Goal: Find specific page/section: Find specific page/section

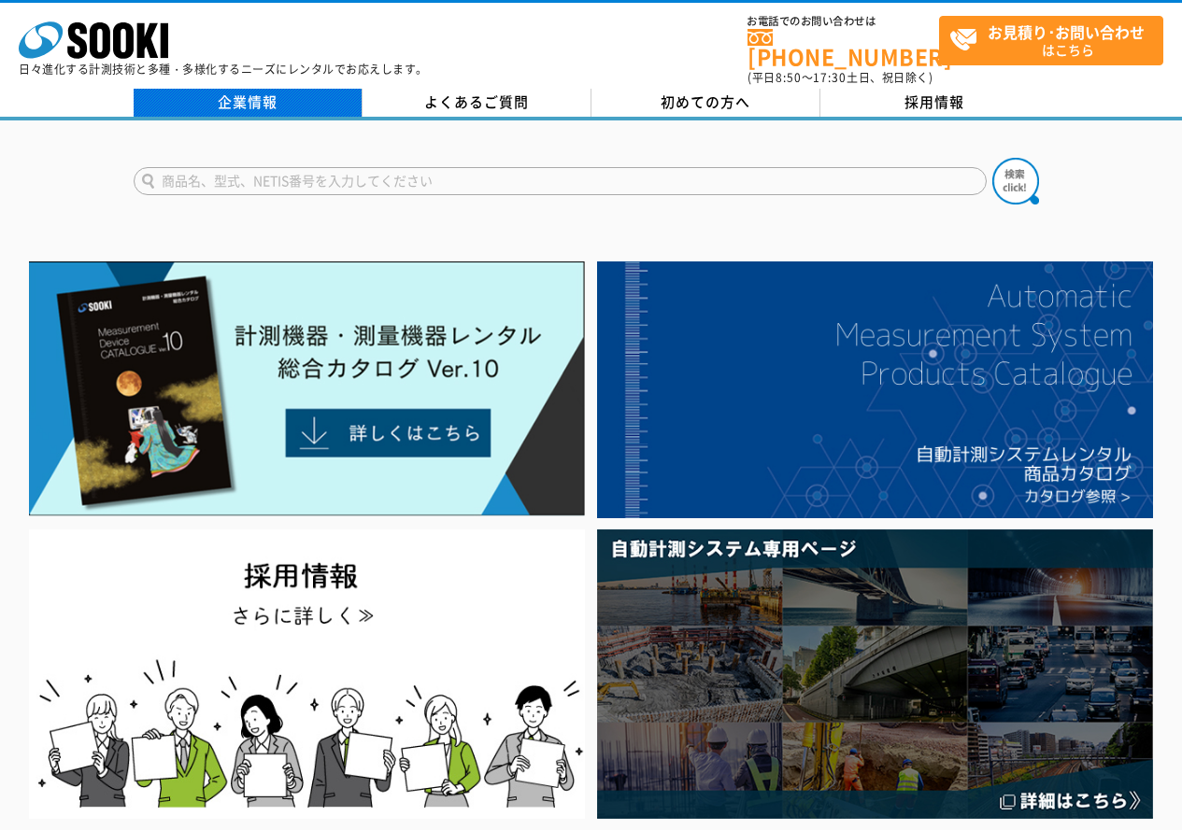
click at [216, 95] on link "企業情報" at bounding box center [248, 103] width 229 height 28
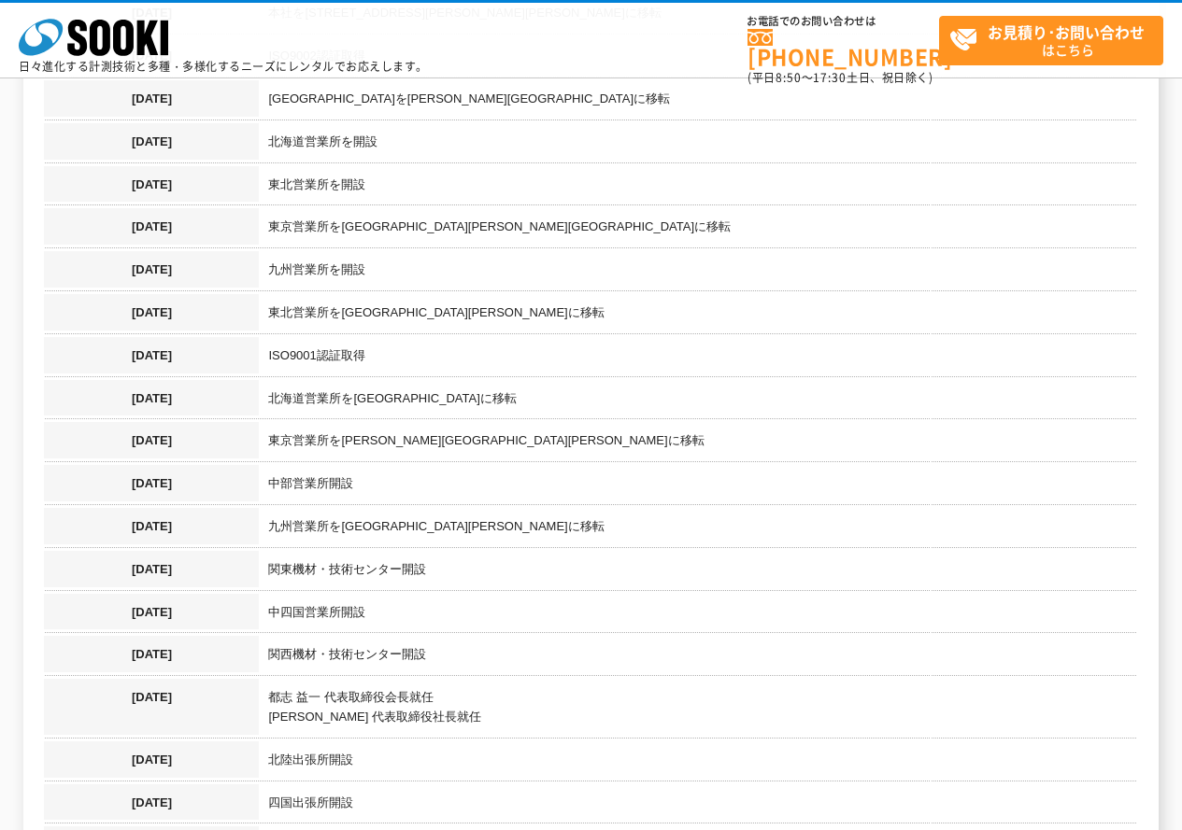
scroll to position [1868, 0]
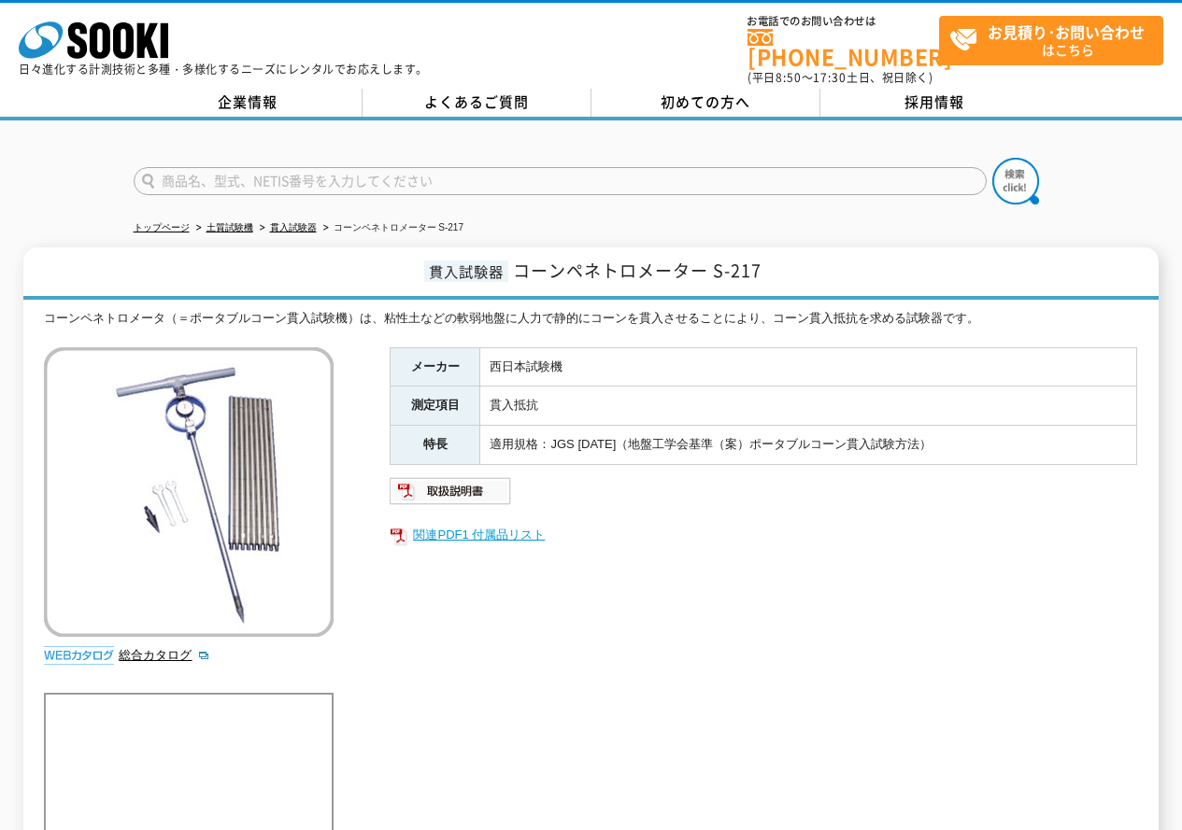
click at [531, 525] on link "関連PDF1 付属品リスト" at bounding box center [763, 535] width 747 height 24
